Goal: Find contact information

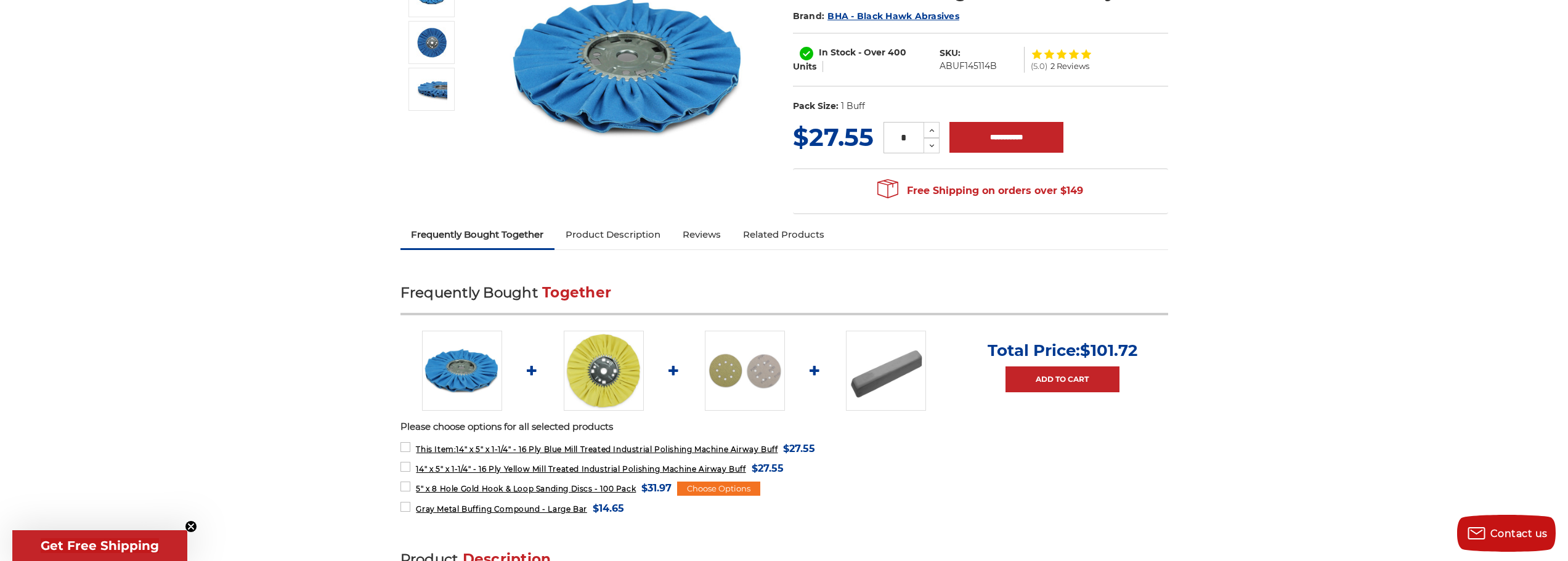
scroll to position [246, 0]
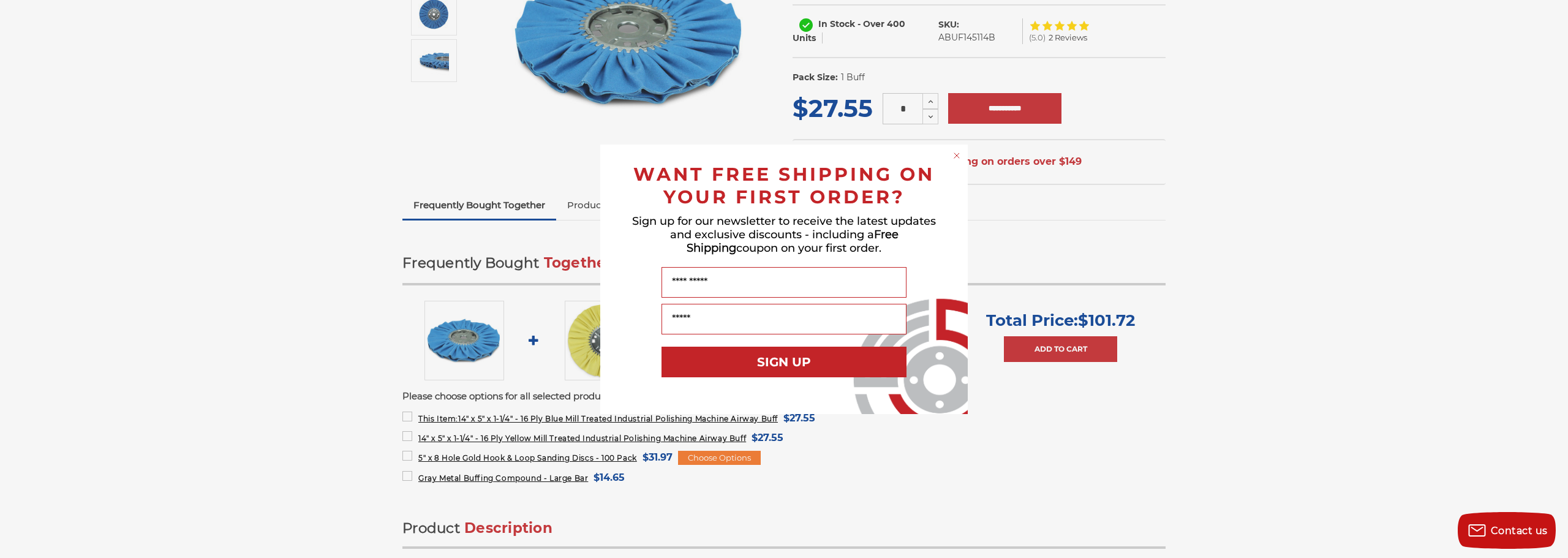
click at [954, 156] on circle "Close dialog" at bounding box center [957, 155] width 12 height 12
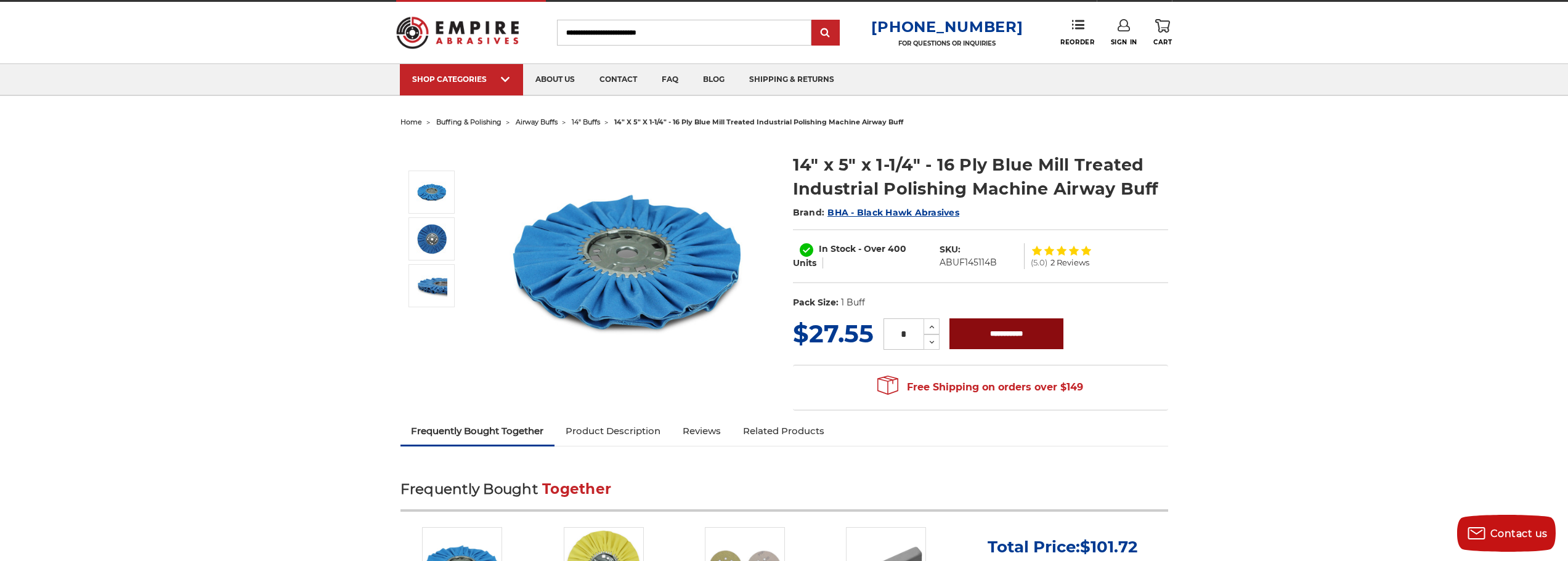
scroll to position [0, 0]
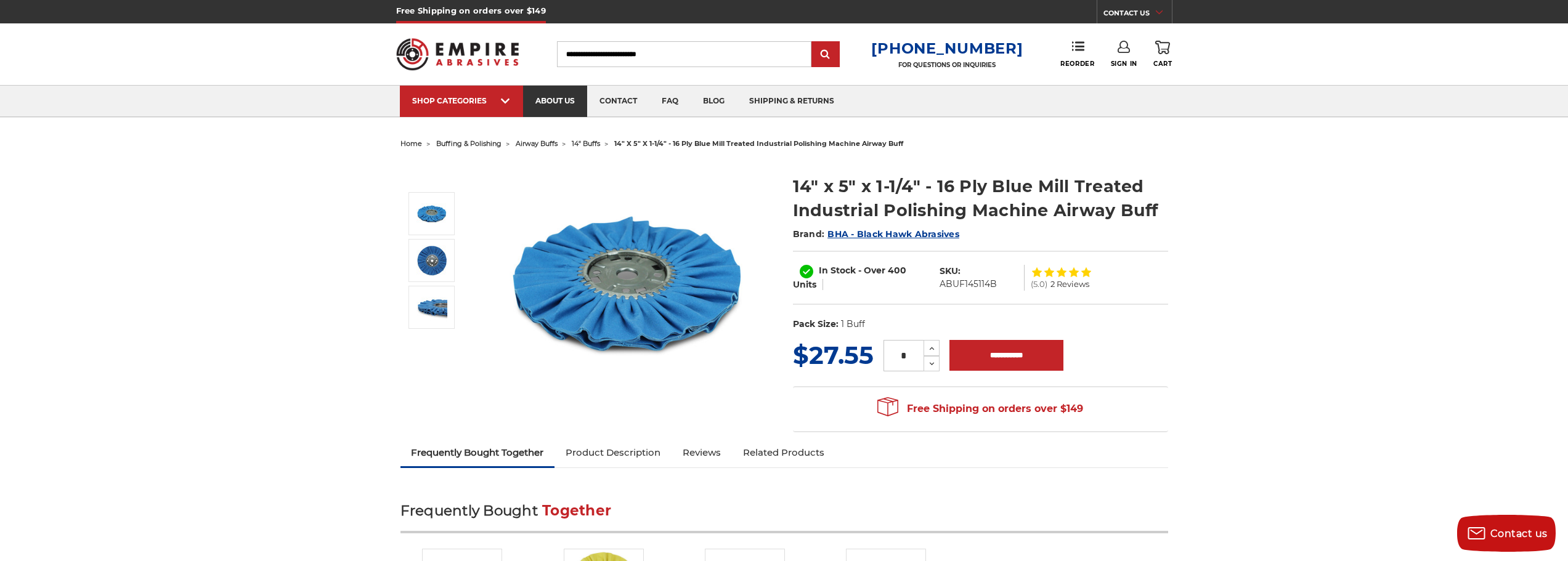
click at [566, 100] on link "about us" at bounding box center [555, 101] width 64 height 32
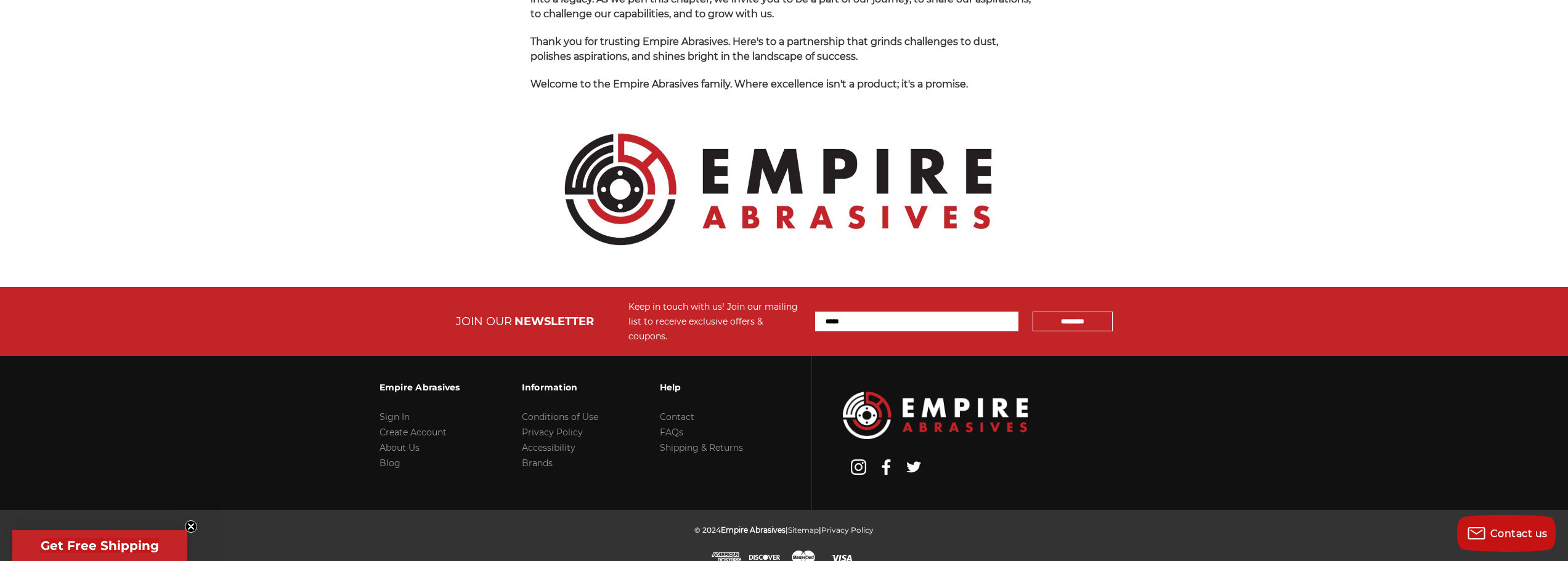
scroll to position [1303, 0]
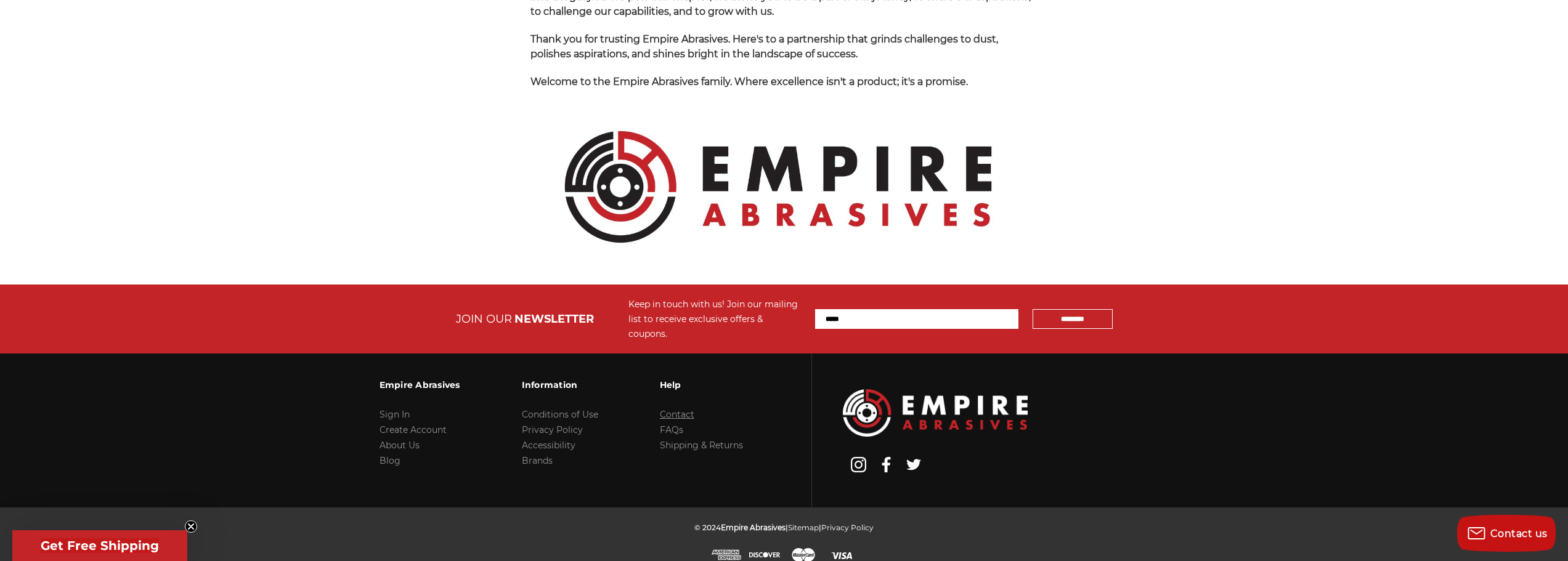
click at [669, 409] on link "Contact" at bounding box center [677, 414] width 34 height 11
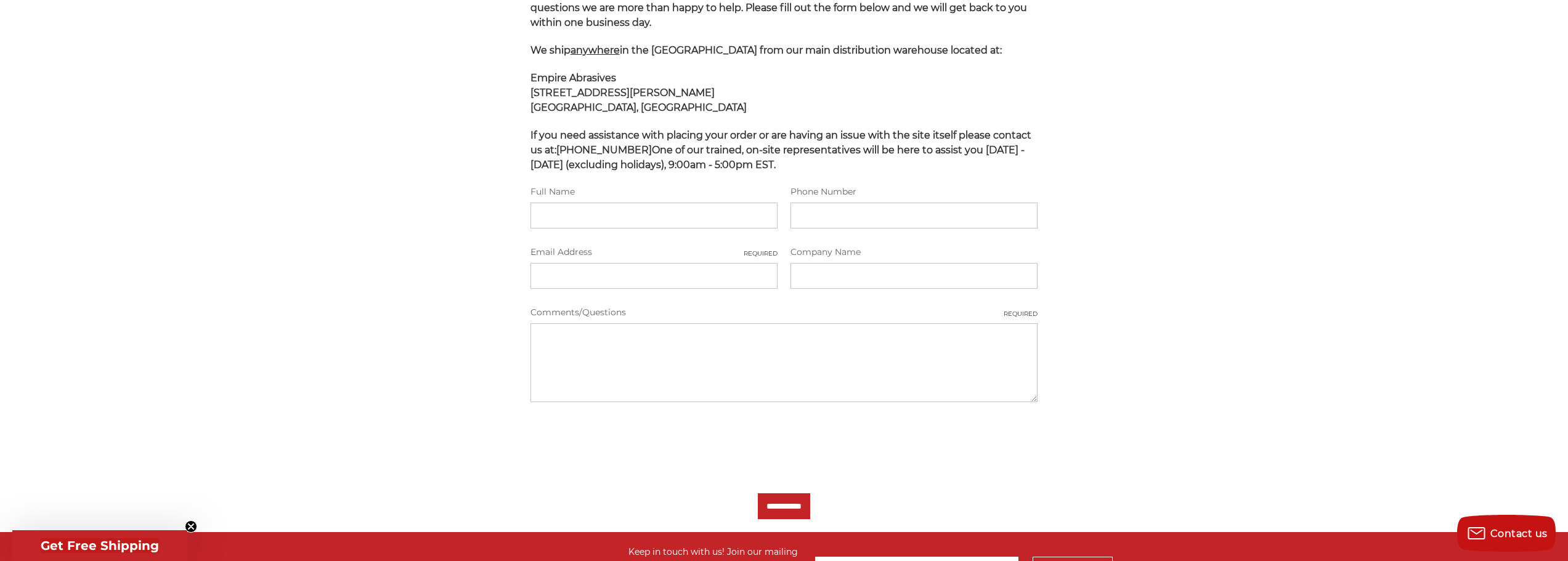
scroll to position [185, 0]
